Goal: Transaction & Acquisition: Book appointment/travel/reservation

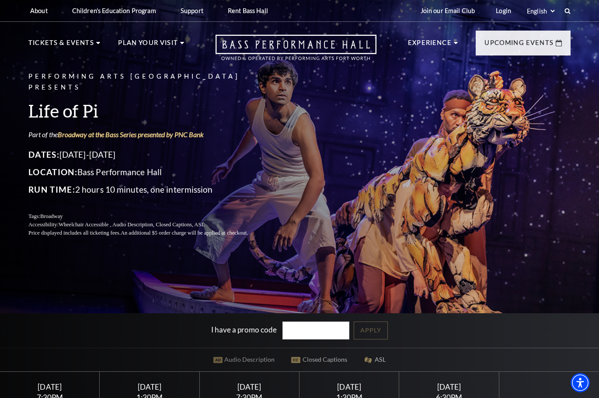
scroll to position [219, 0]
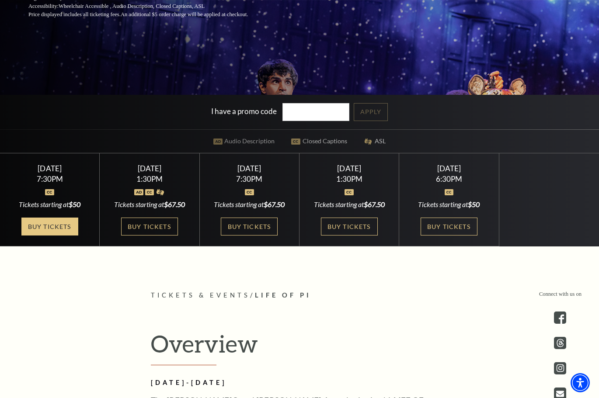
click at [31, 227] on link "Buy Tickets" at bounding box center [49, 227] width 57 height 18
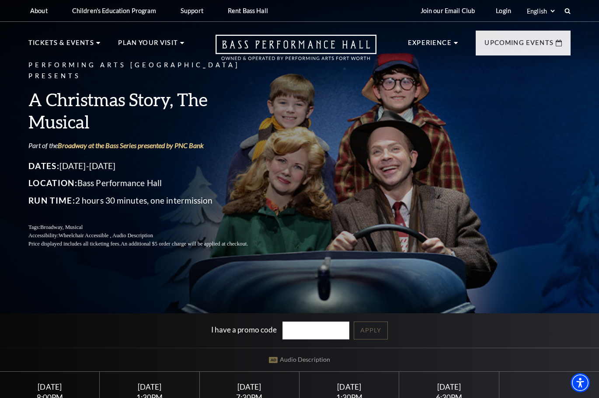
scroll to position [219, 0]
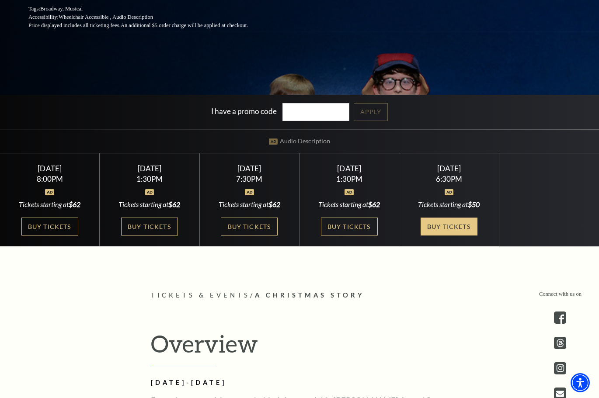
click at [441, 228] on link "Buy Tickets" at bounding box center [449, 227] width 57 height 18
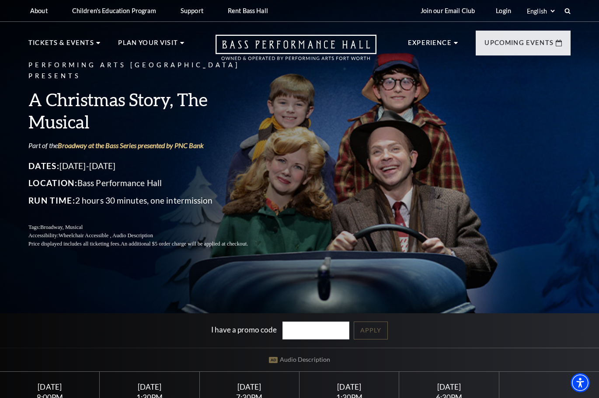
scroll to position [262, 0]
